Goal: Information Seeking & Learning: Learn about a topic

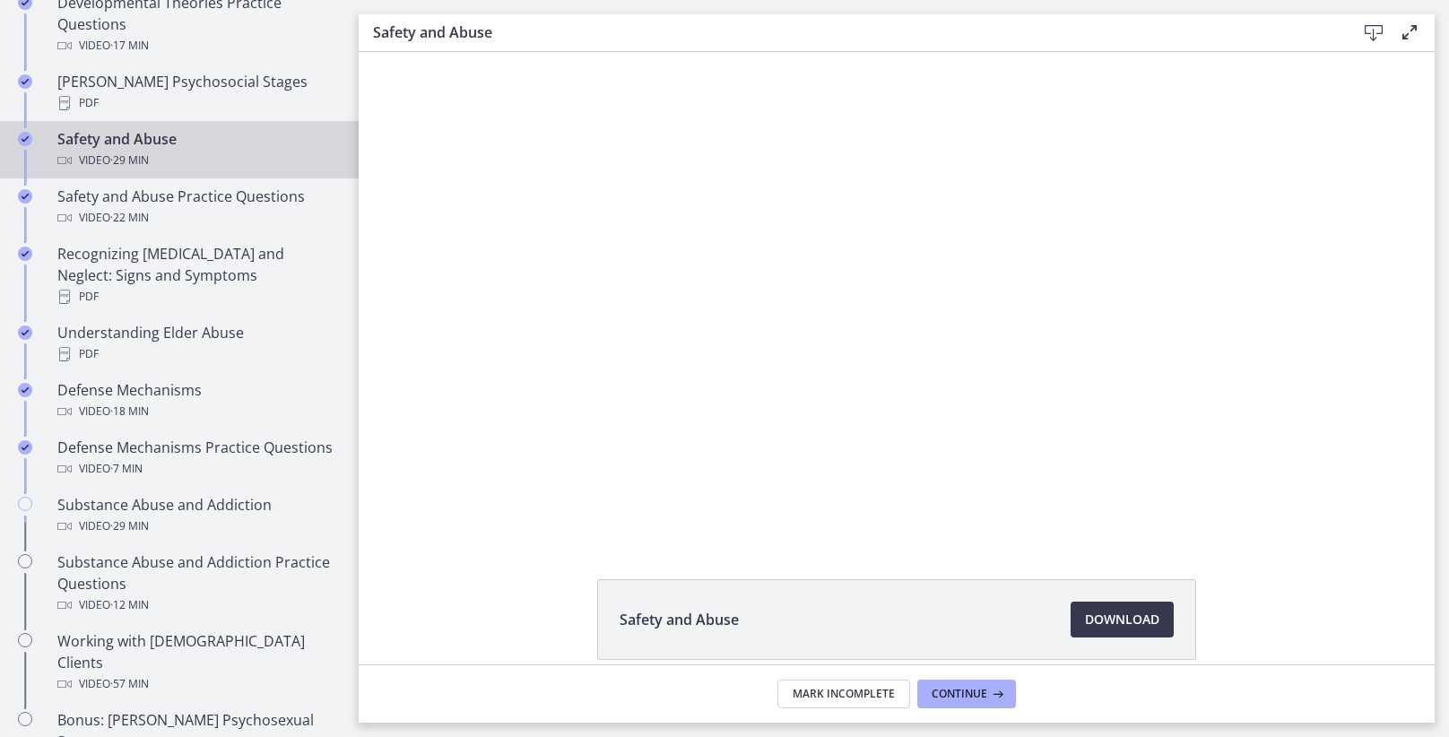
scroll to position [772, 0]
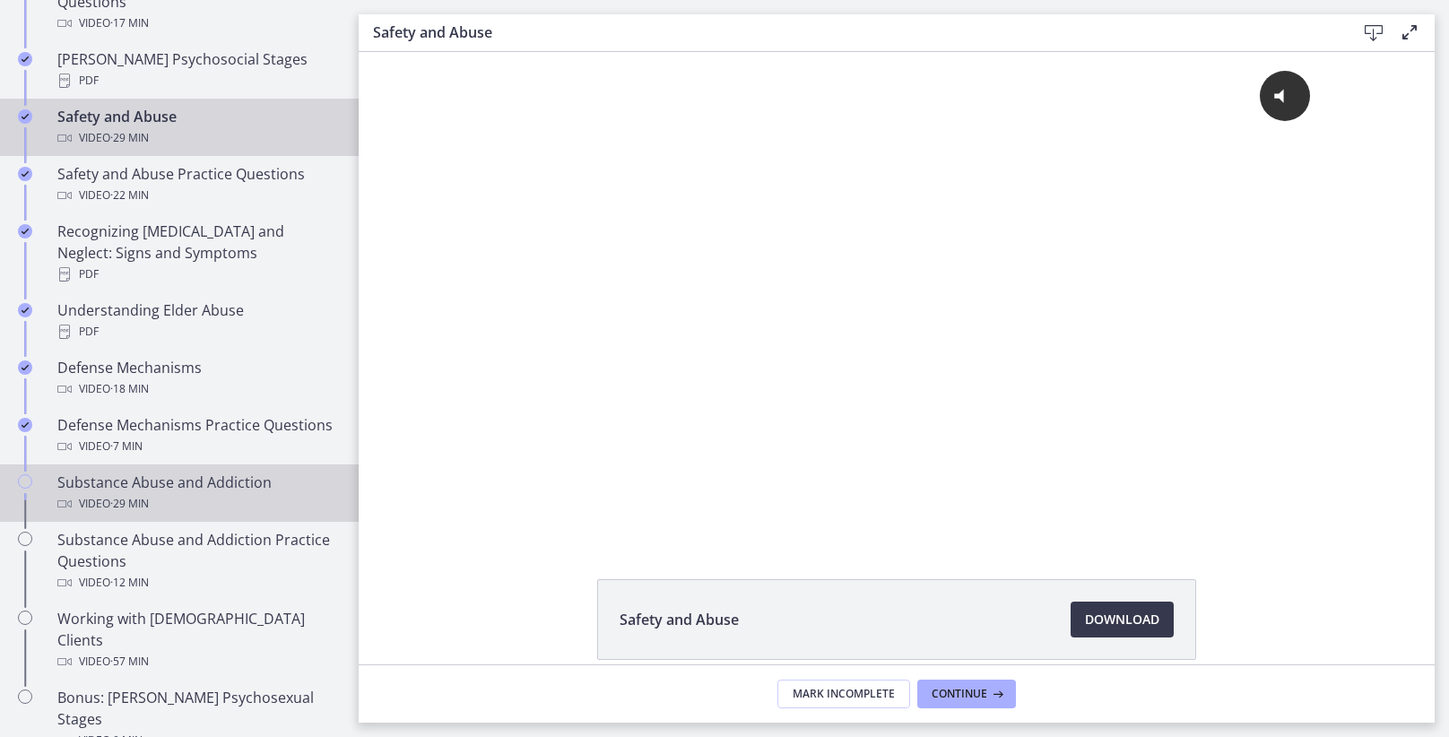
click at [176, 493] on div "Video · 29 min" at bounding box center [197, 504] width 280 height 22
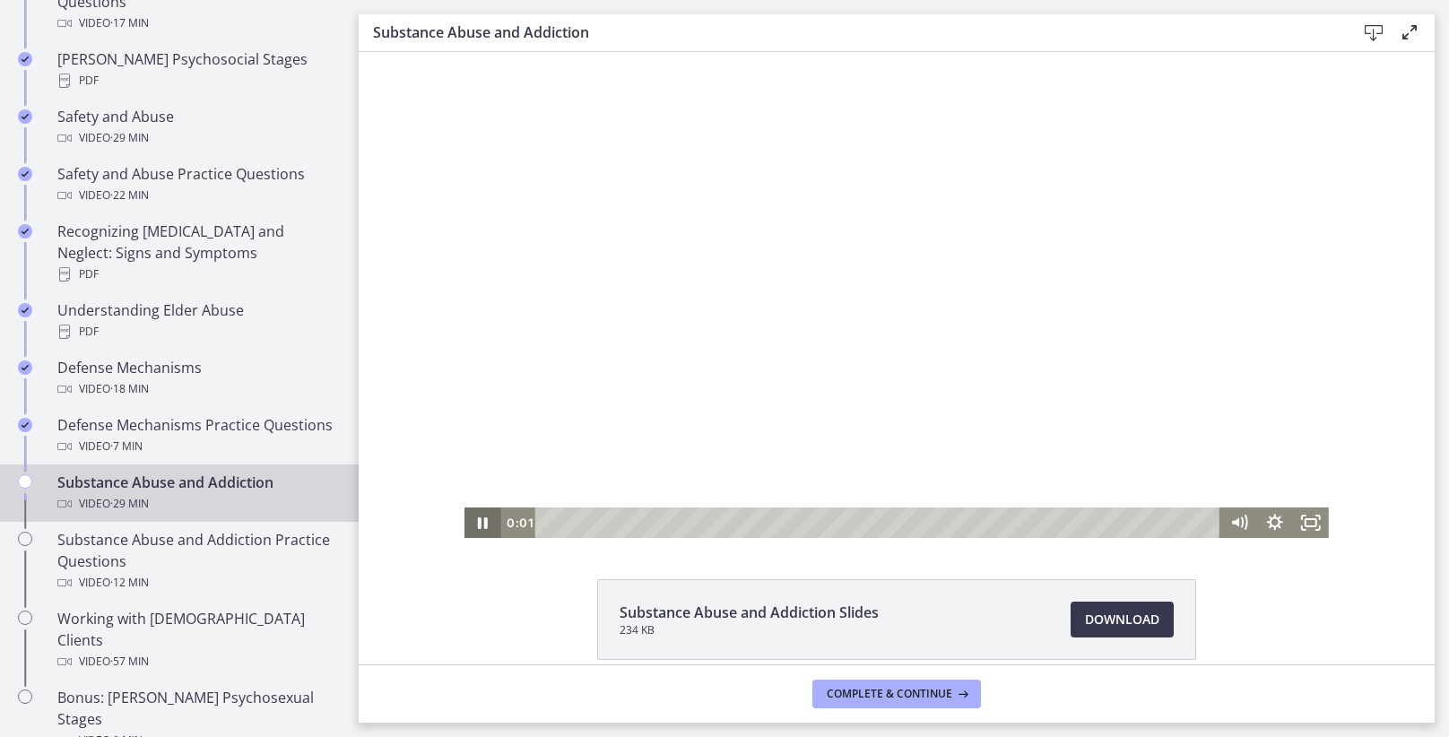
click at [487, 525] on icon "Pause" at bounding box center [483, 523] width 10 height 12
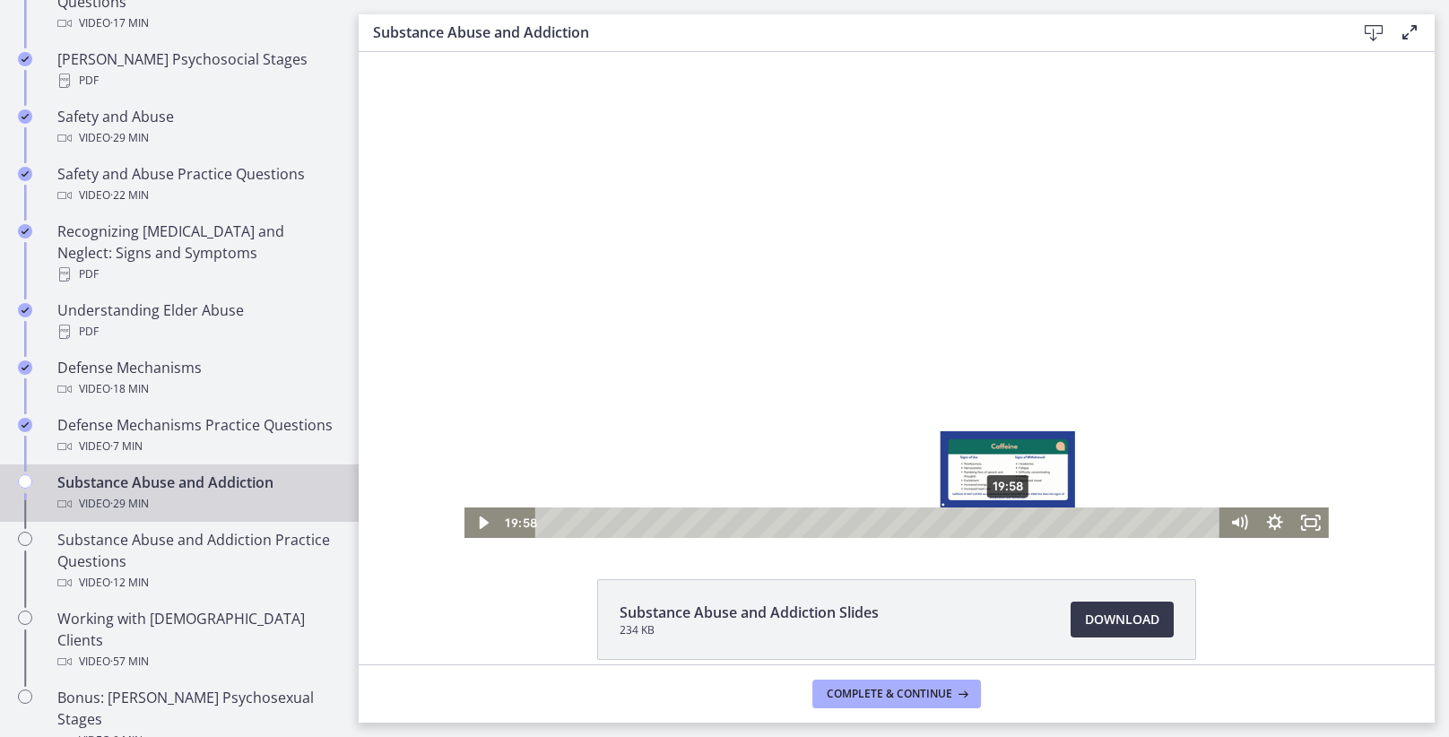
click at [1009, 516] on div "19:58" at bounding box center [880, 522] width 663 height 30
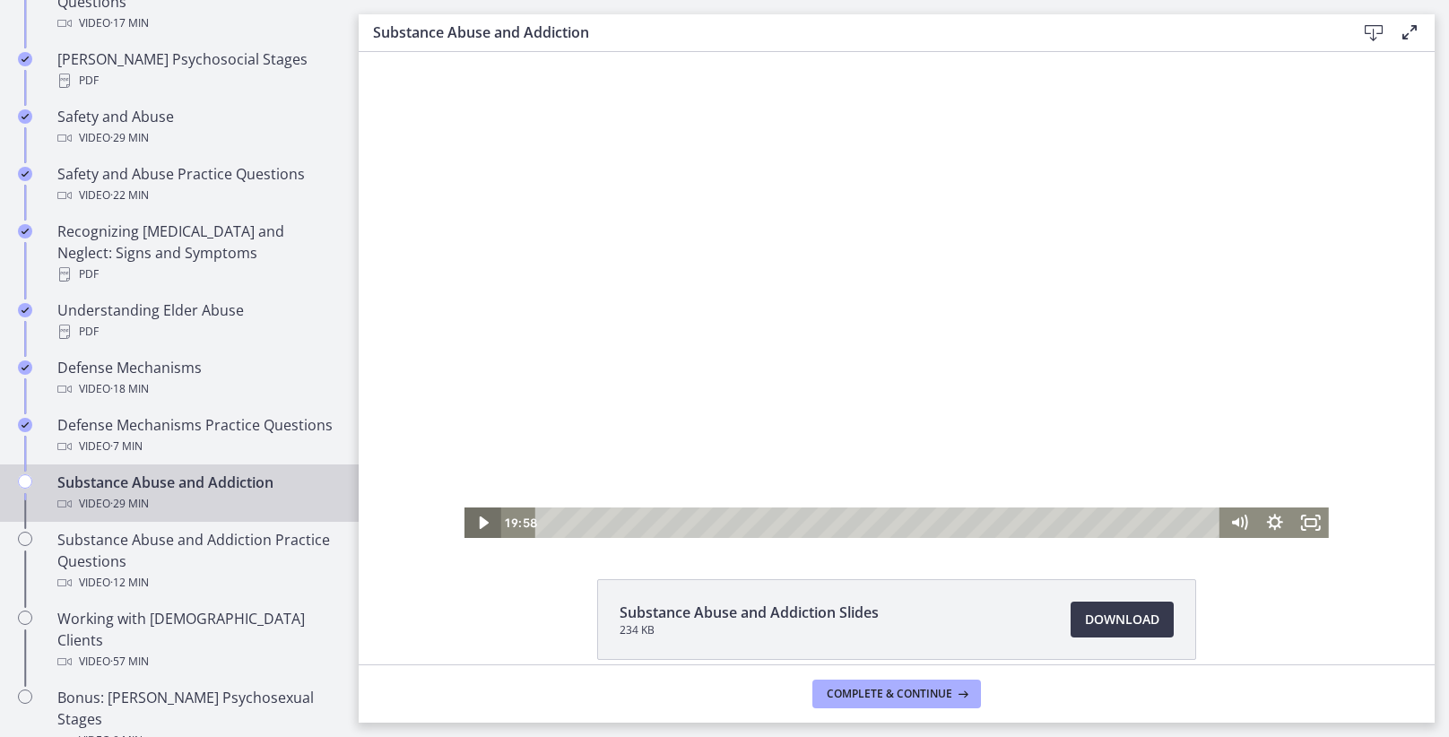
click at [486, 518] on icon "Play Video" at bounding box center [484, 522] width 36 height 30
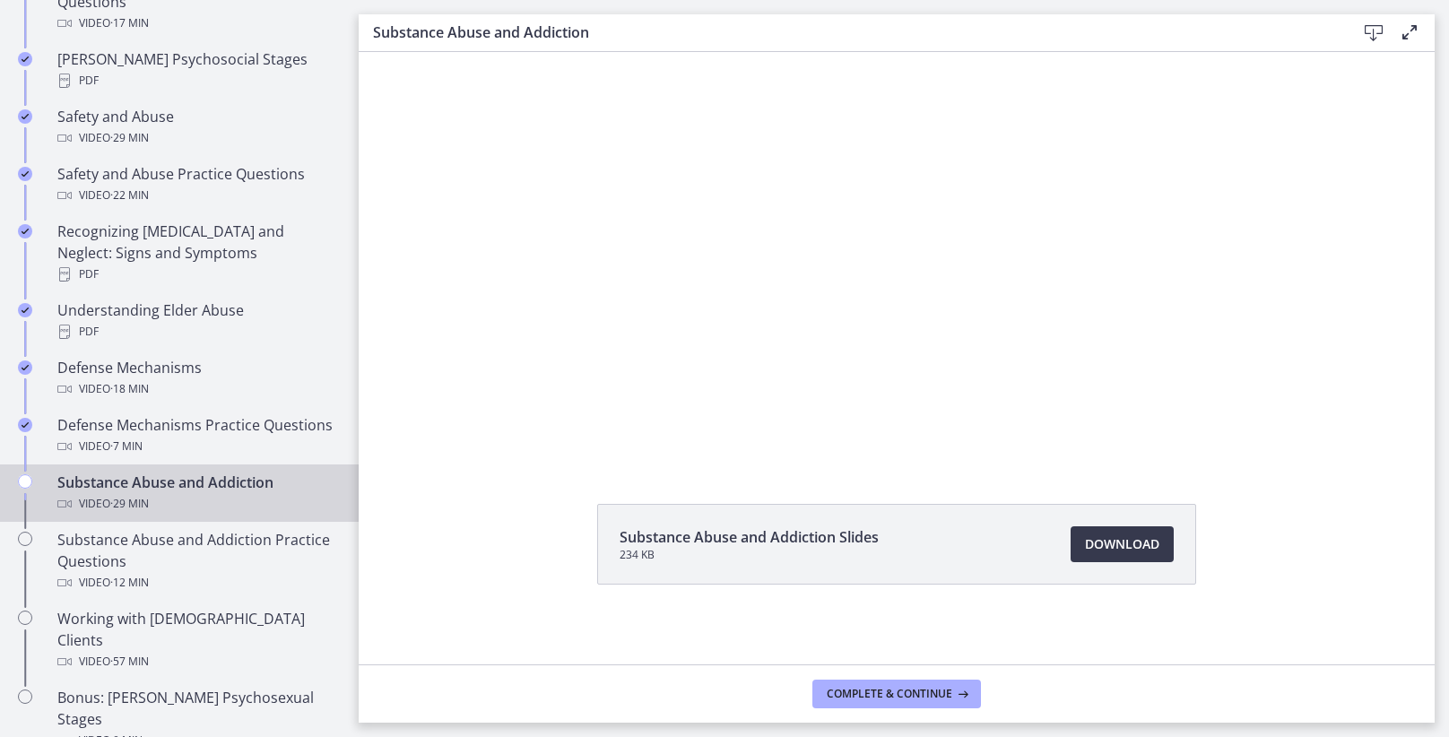
scroll to position [81, 0]
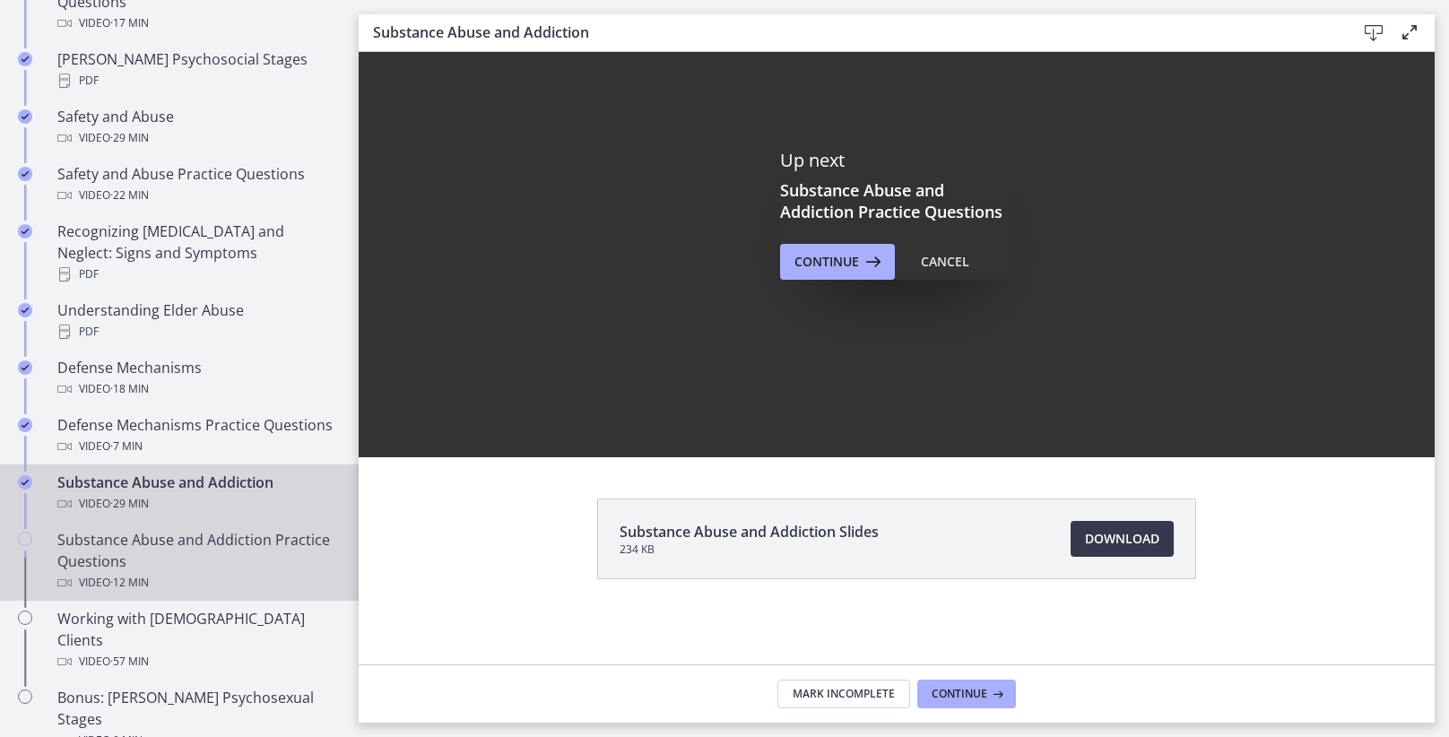
click at [112, 572] on span "· 12 min" at bounding box center [129, 583] width 39 height 22
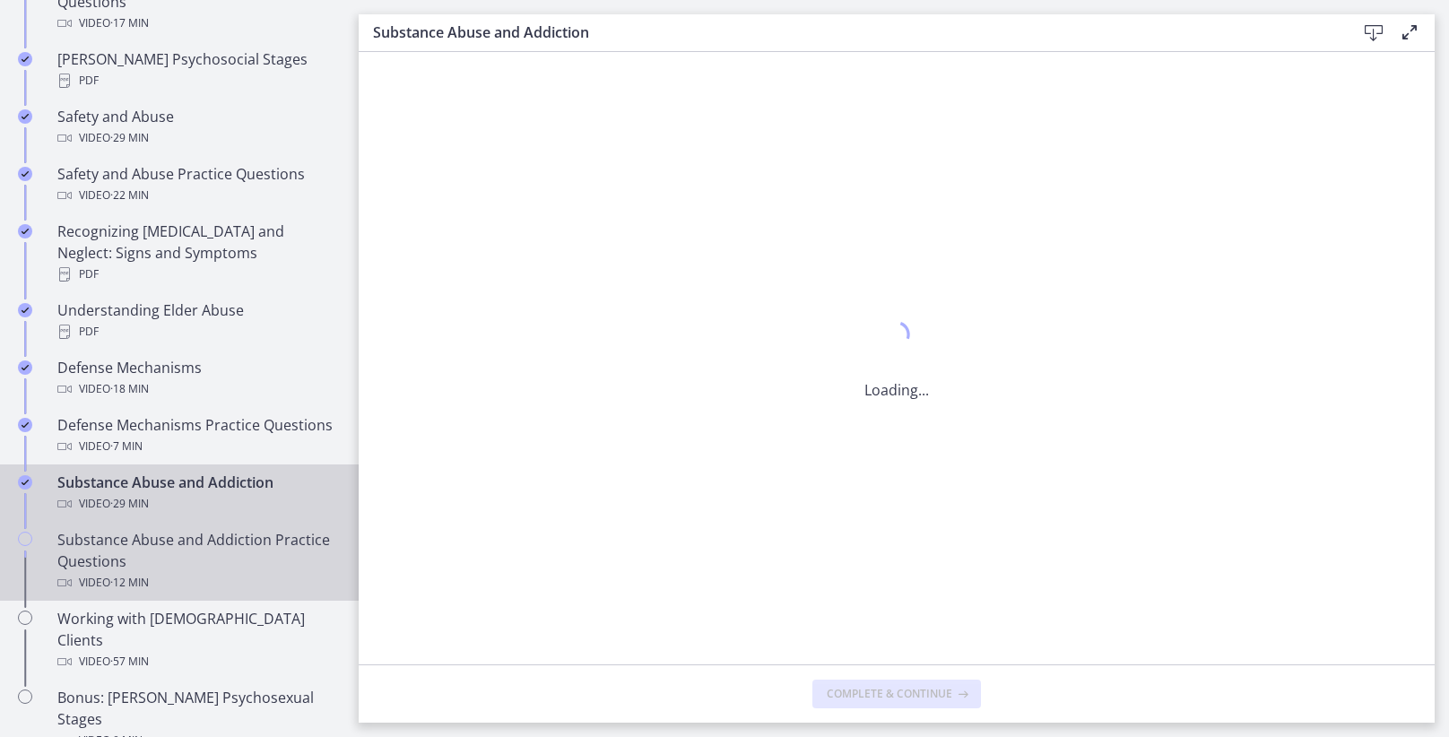
scroll to position [0, 0]
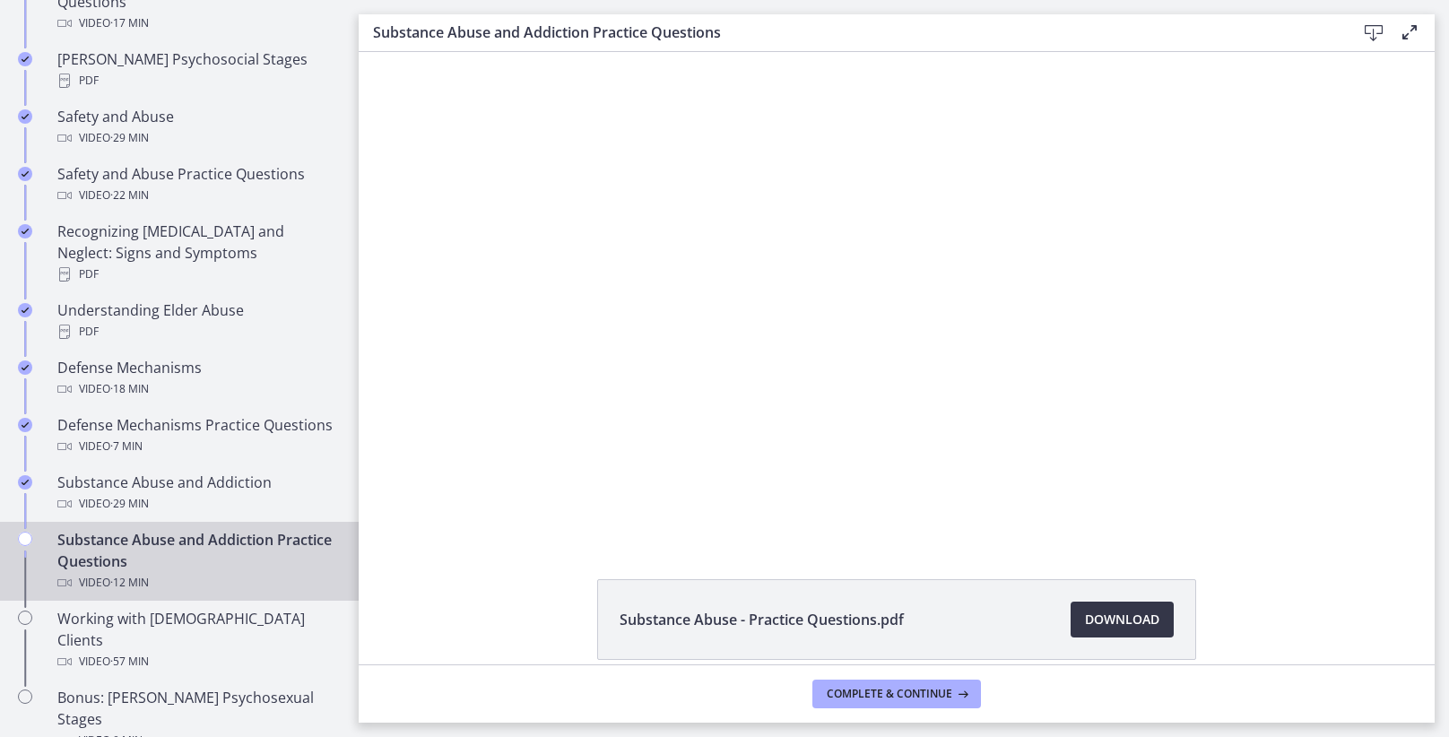
click at [1130, 616] on span "Download Opens in a new window" at bounding box center [1122, 620] width 74 height 22
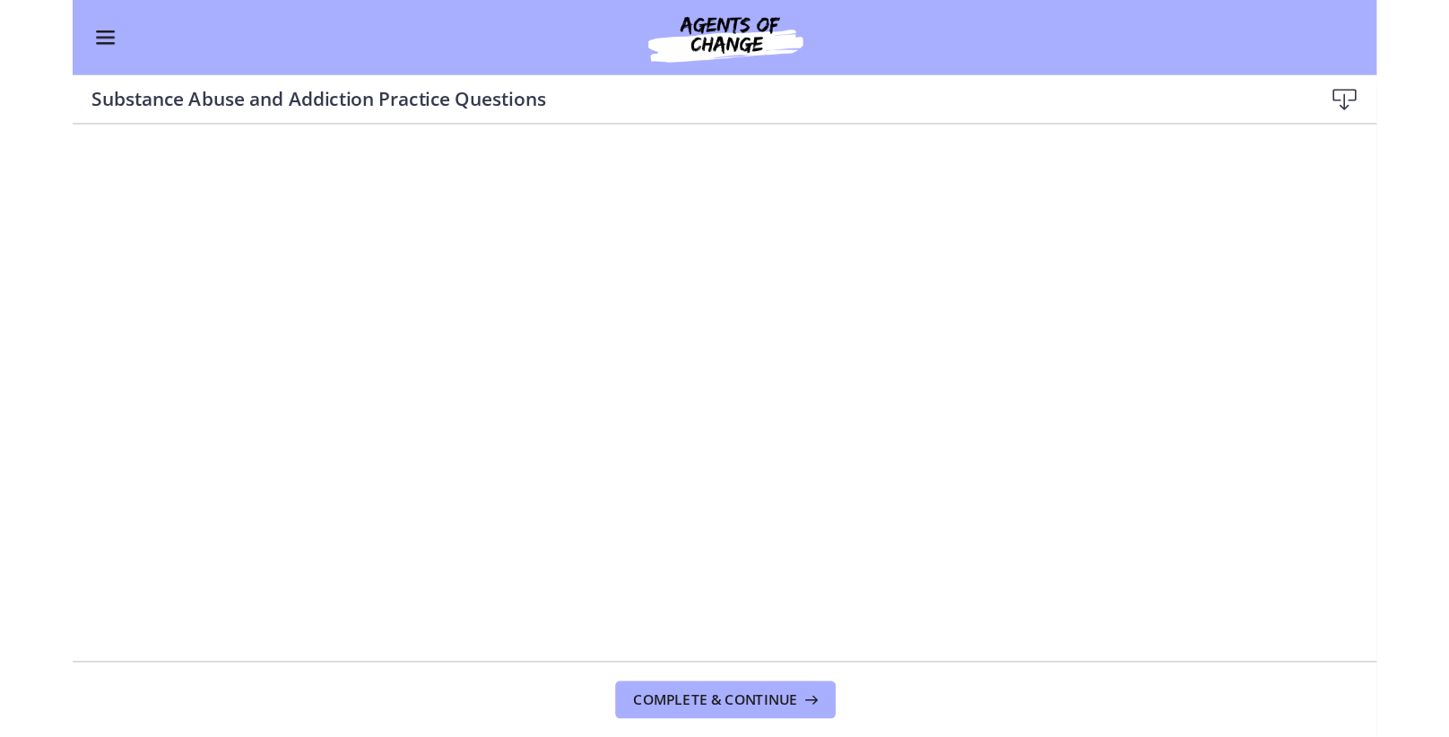
scroll to position [771, 0]
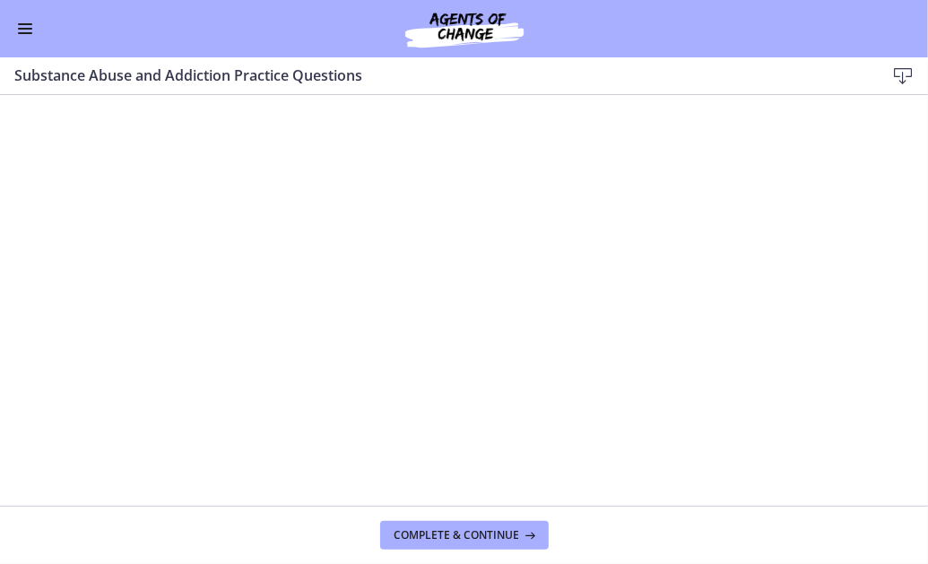
click at [447, 422] on div at bounding box center [464, 337] width 928 height 467
click at [228, 266] on div at bounding box center [464, 337] width 928 height 467
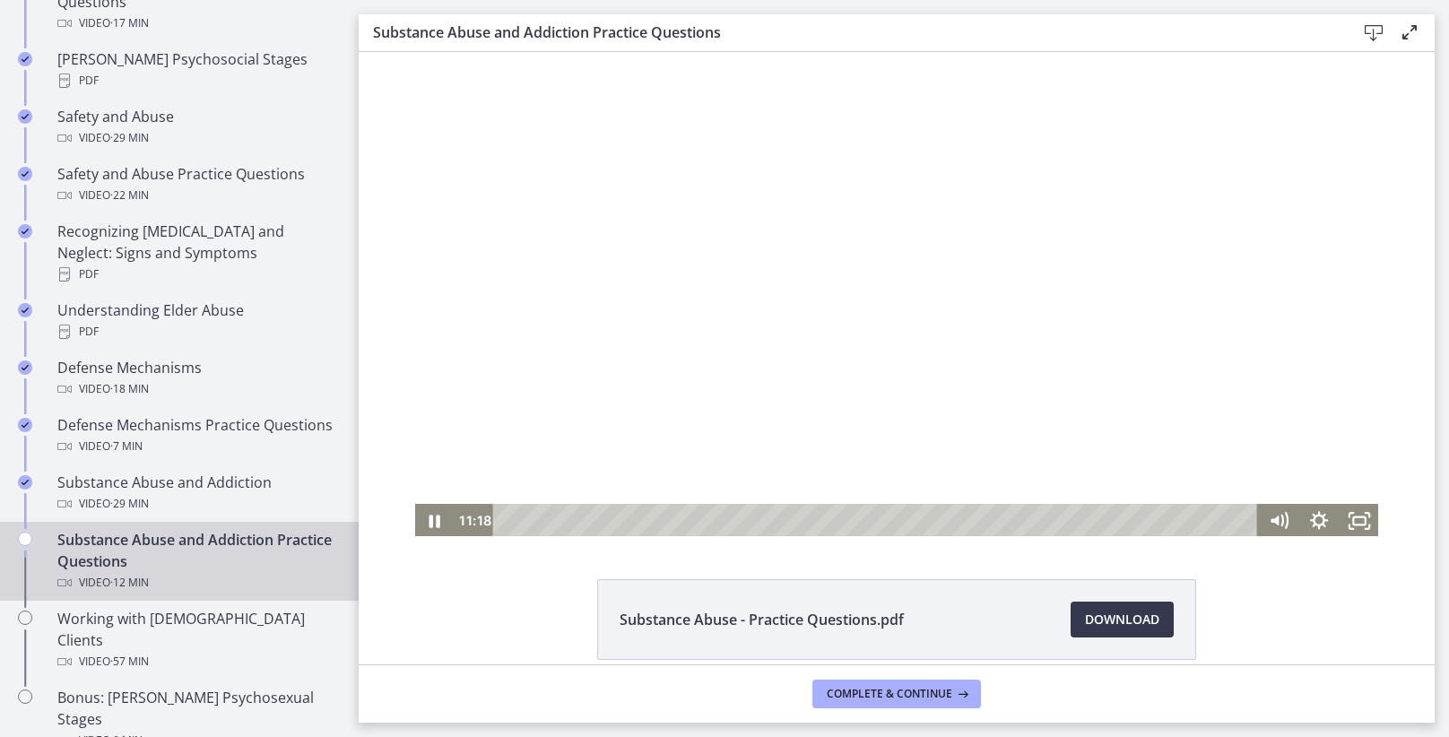
scroll to position [81, 0]
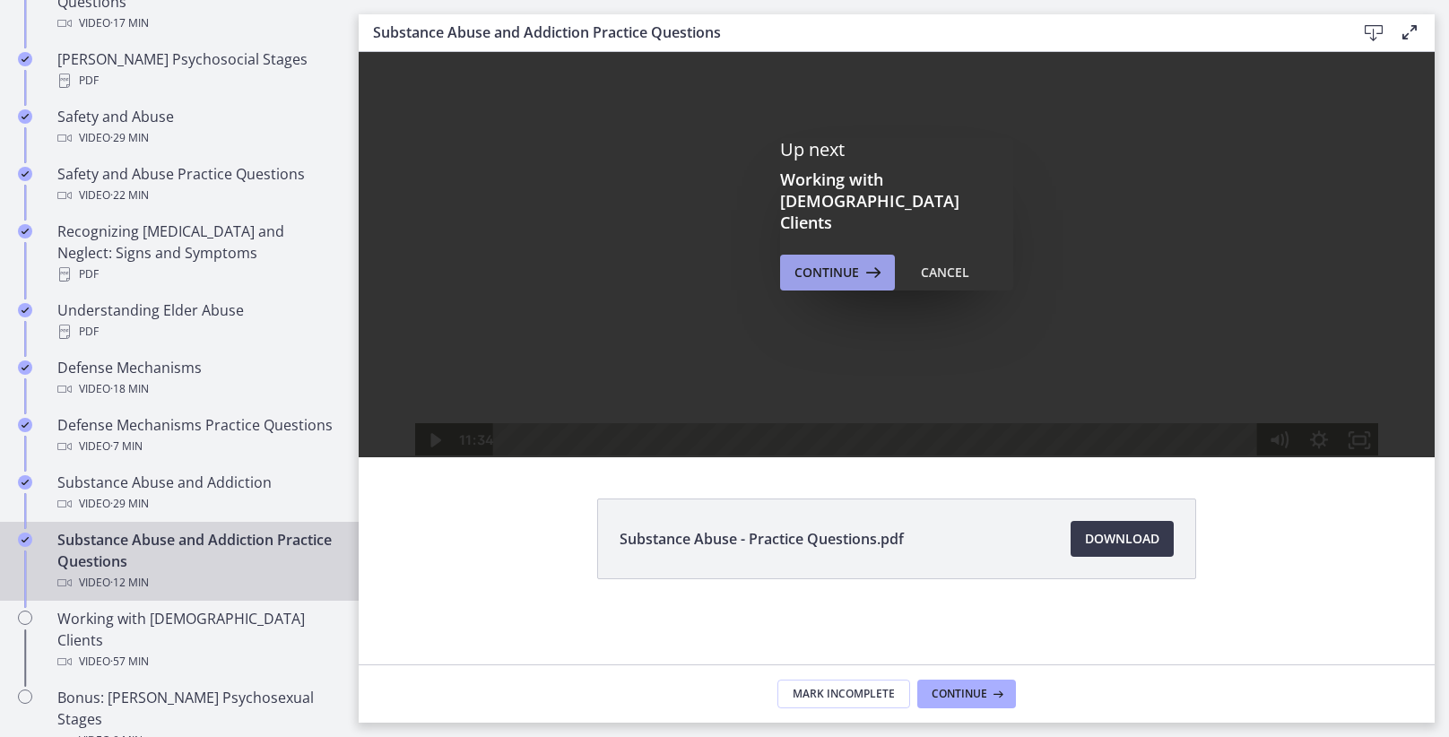
click at [838, 262] on span "Continue" at bounding box center [826, 273] width 65 height 22
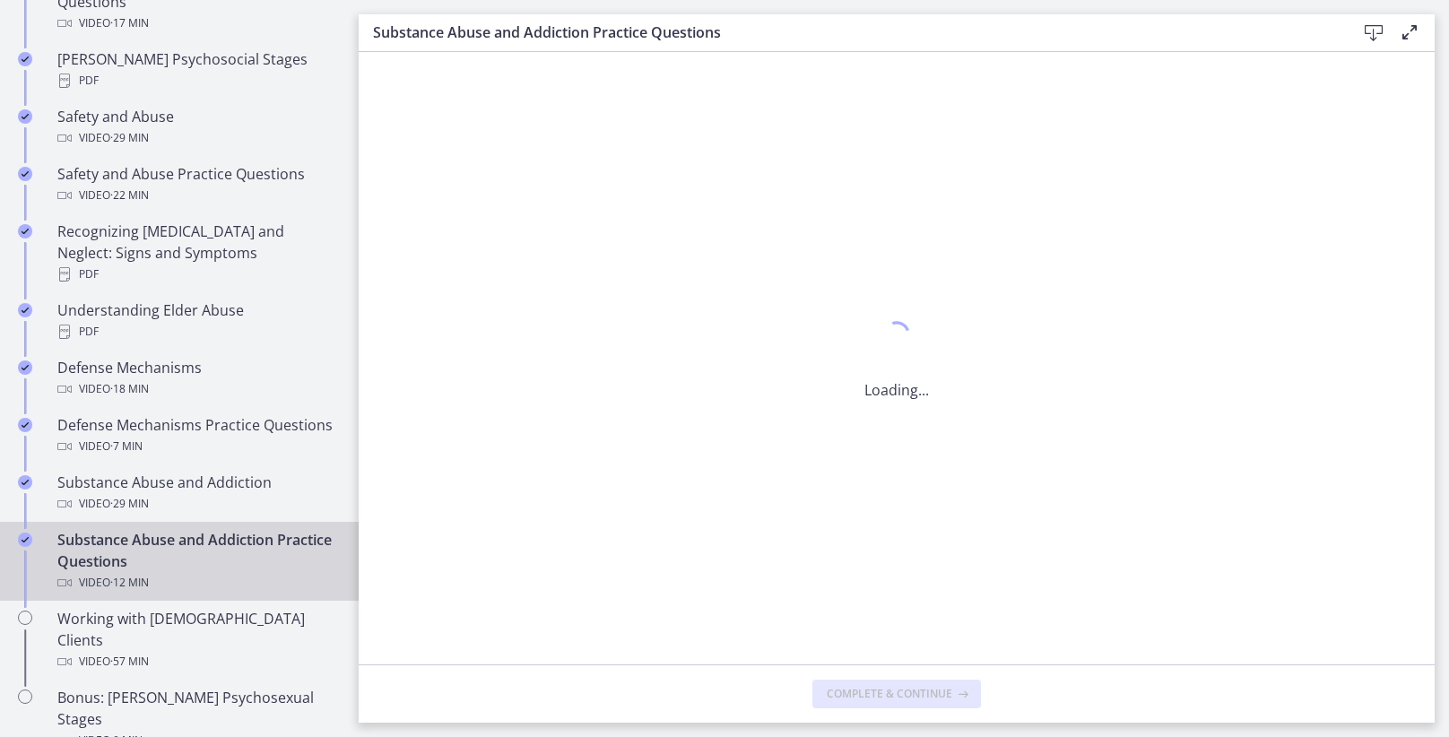
scroll to position [0, 0]
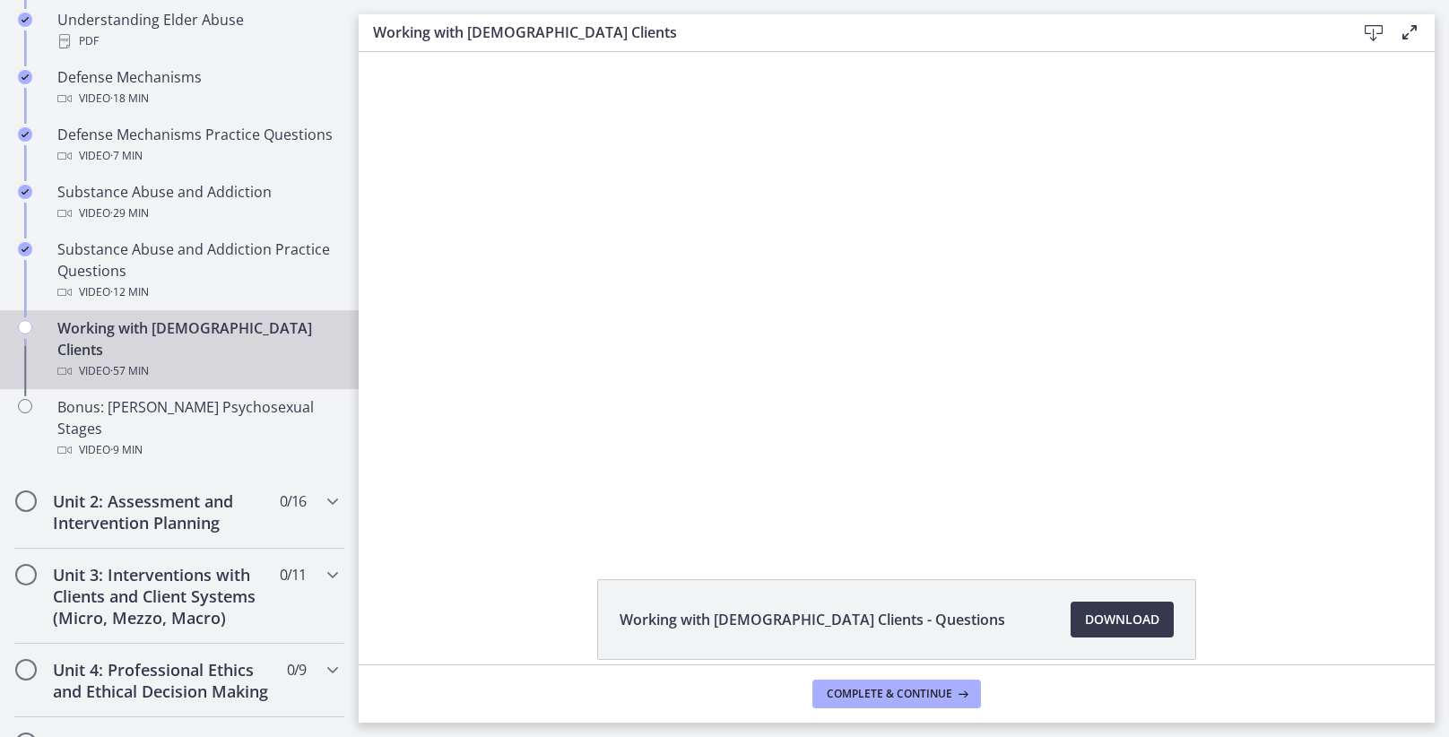
scroll to position [81, 0]
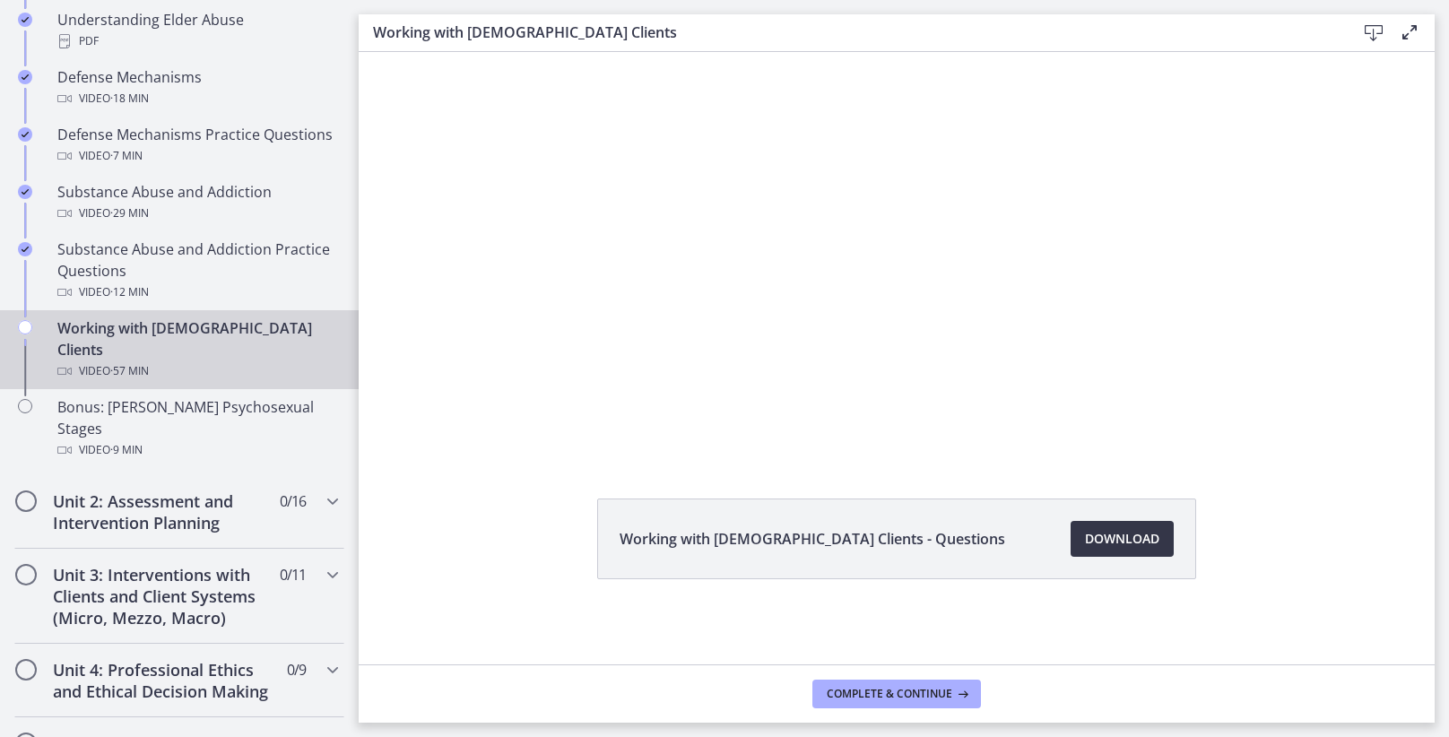
click at [1118, 542] on span "Download Opens in a new window" at bounding box center [1122, 539] width 74 height 22
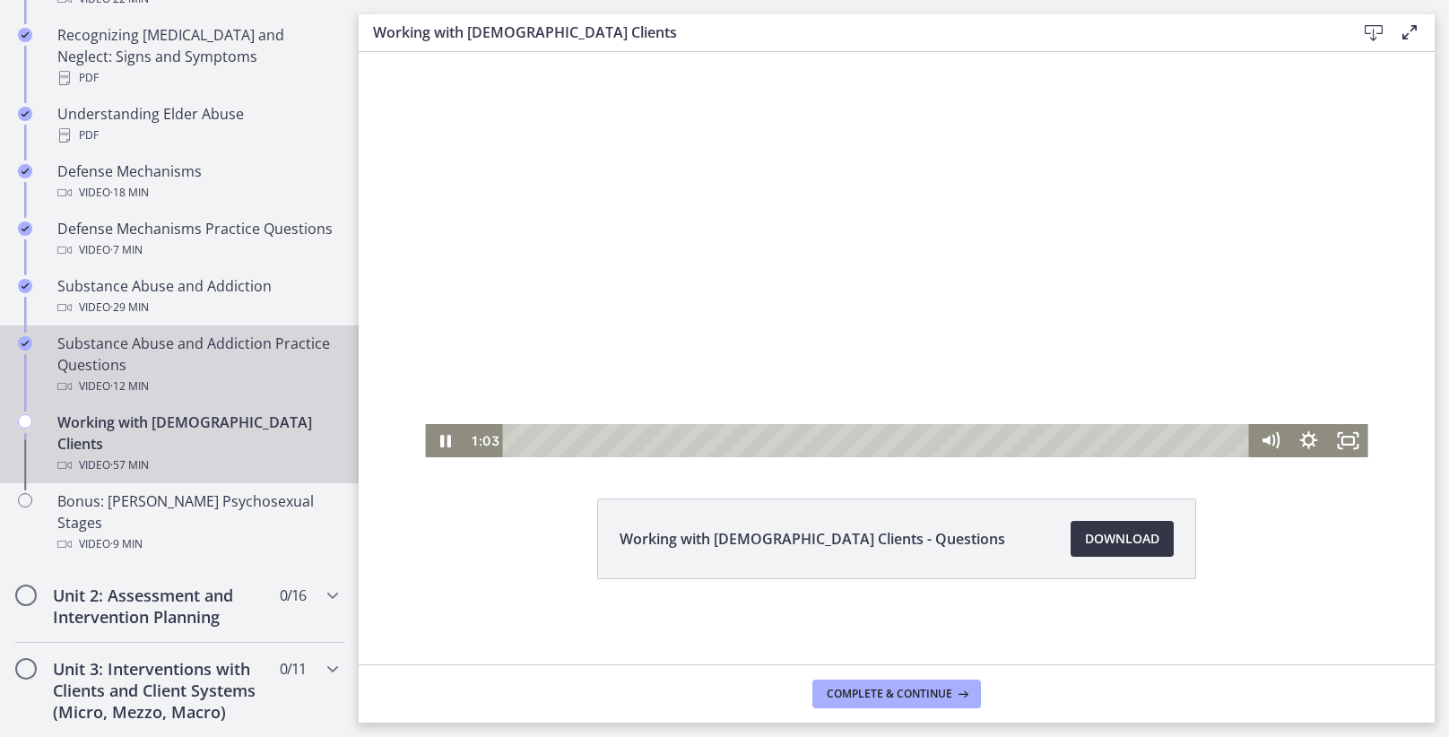
scroll to position [994, 0]
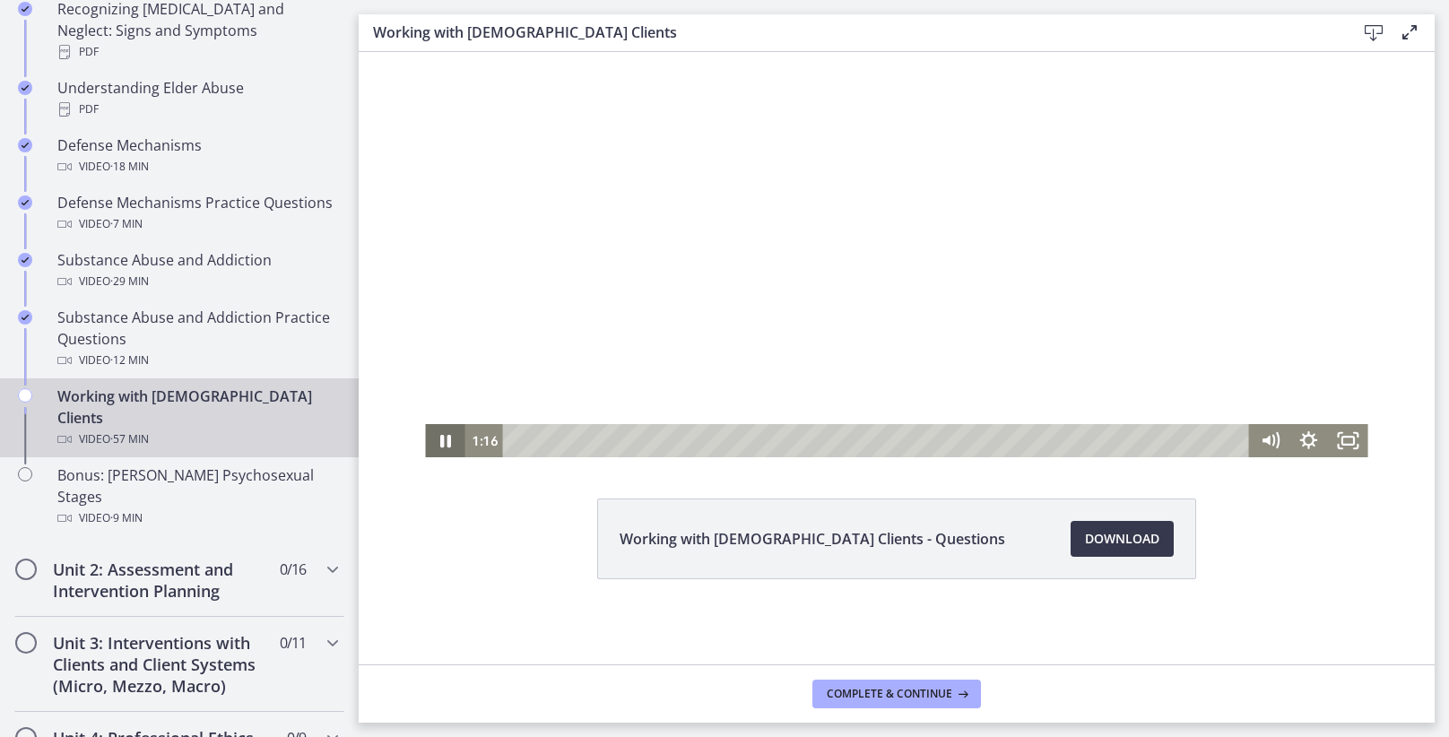
click at [444, 437] on icon "Pause" at bounding box center [445, 441] width 11 height 13
